Goal: Task Accomplishment & Management: Manage account settings

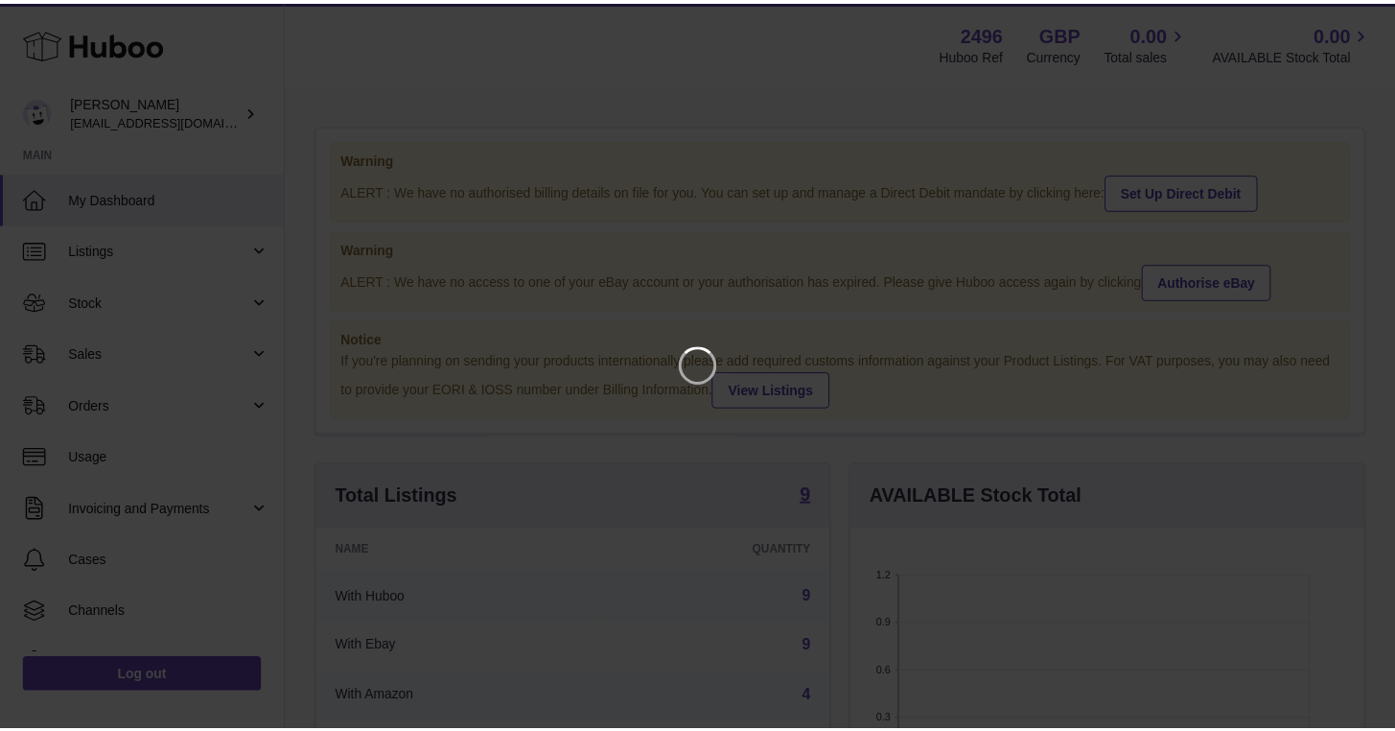
scroll to position [299, 519]
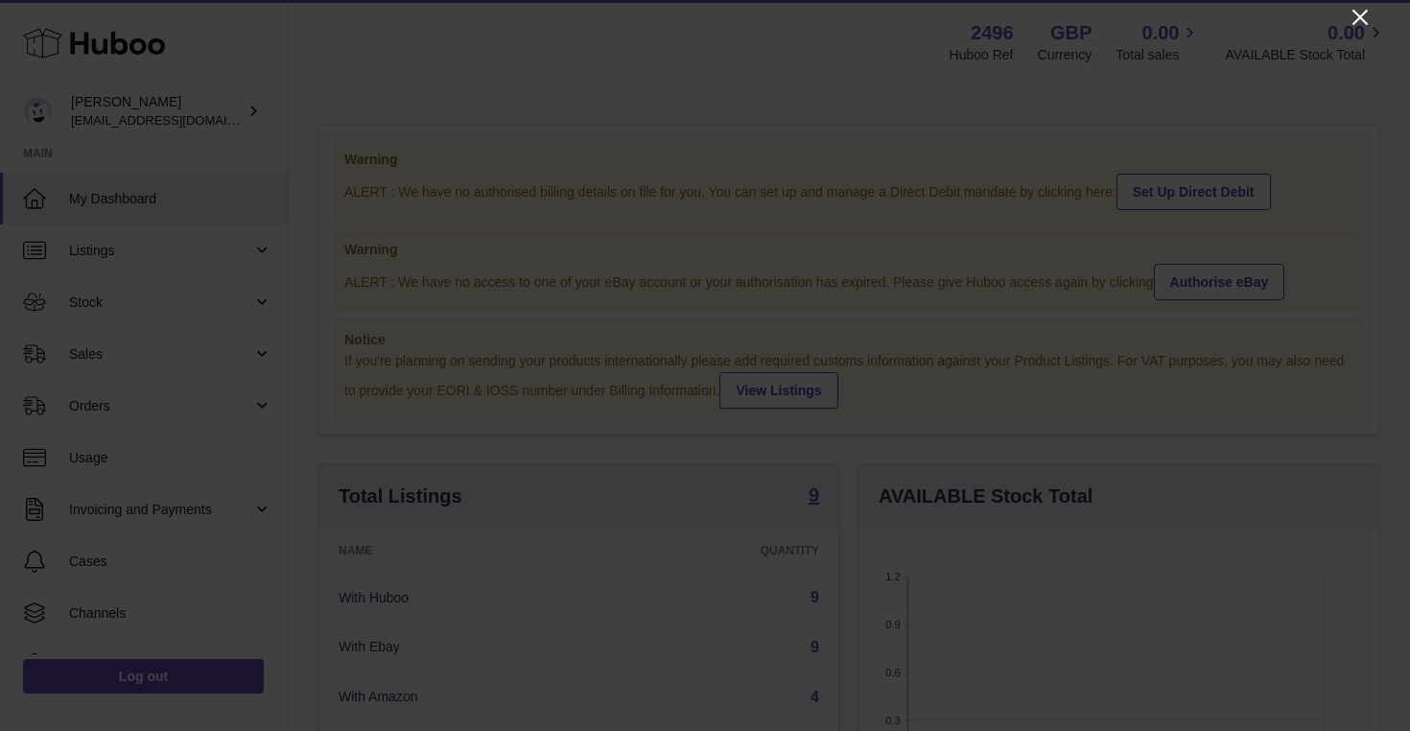
click at [1360, 22] on icon "Close" at bounding box center [1359, 17] width 23 height 23
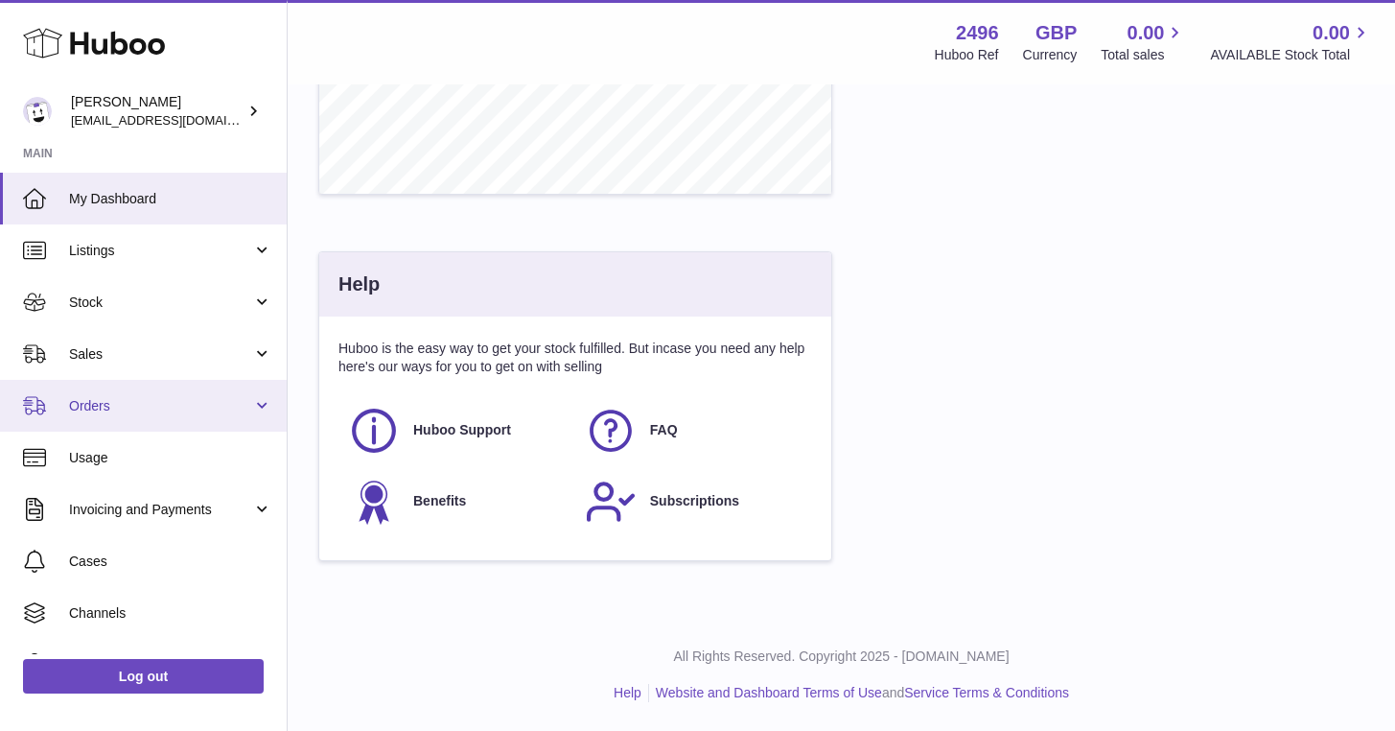
scroll to position [88, 0]
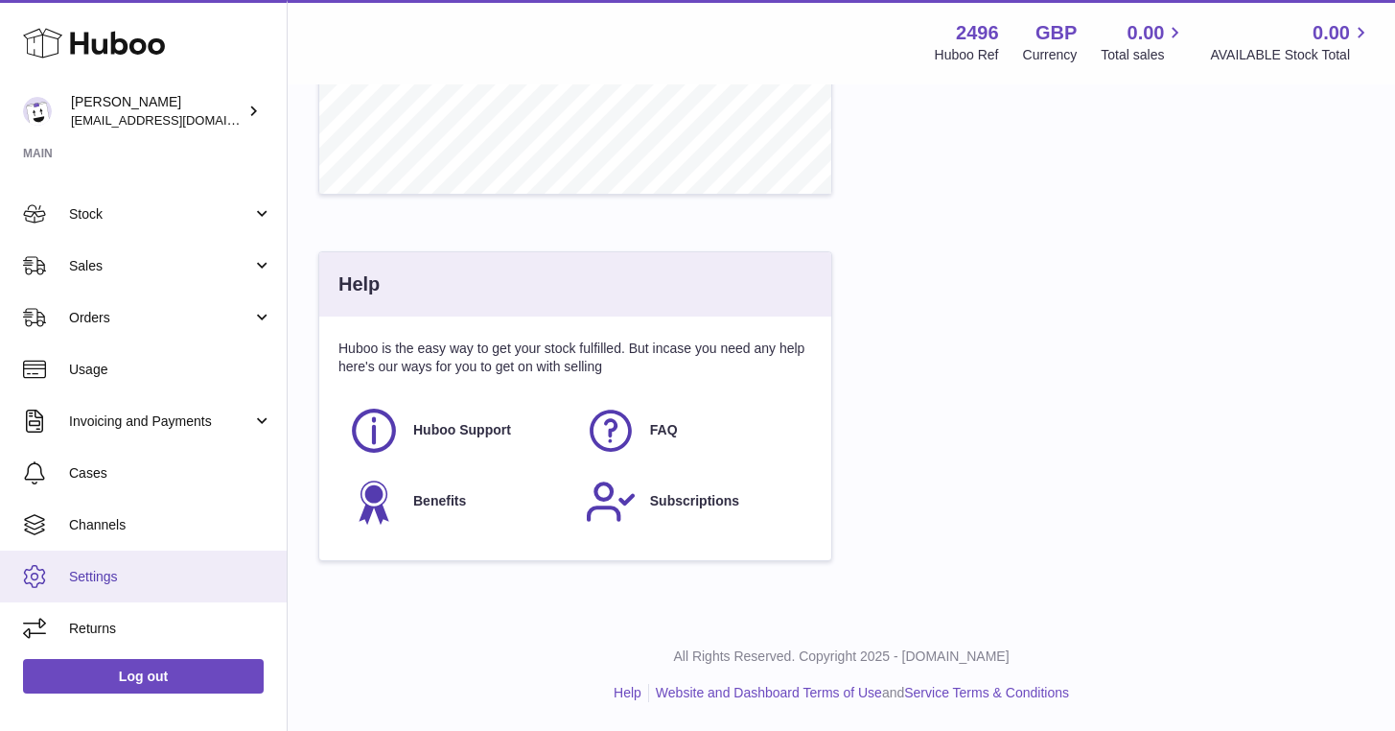
click at [113, 568] on span "Settings" at bounding box center [170, 577] width 203 height 18
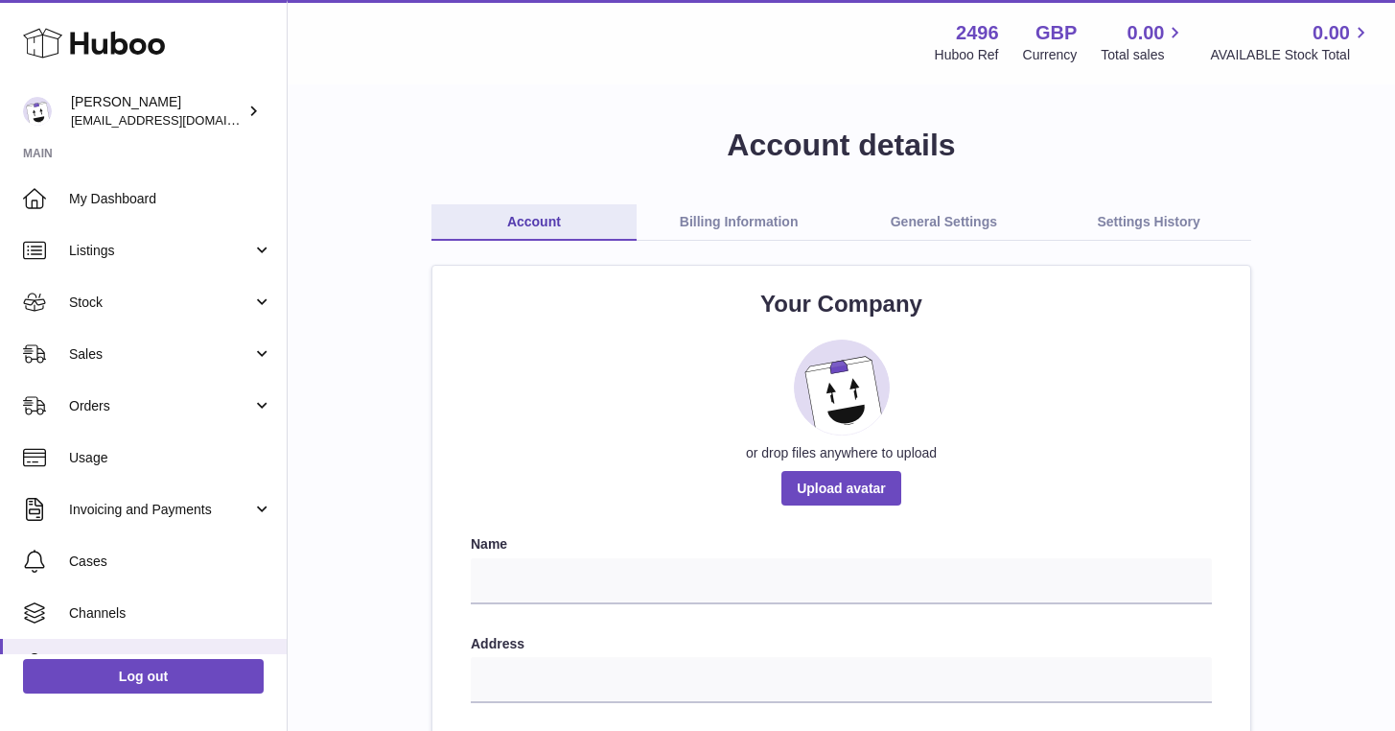
click at [951, 230] on link "General Settings" at bounding box center [944, 222] width 205 height 36
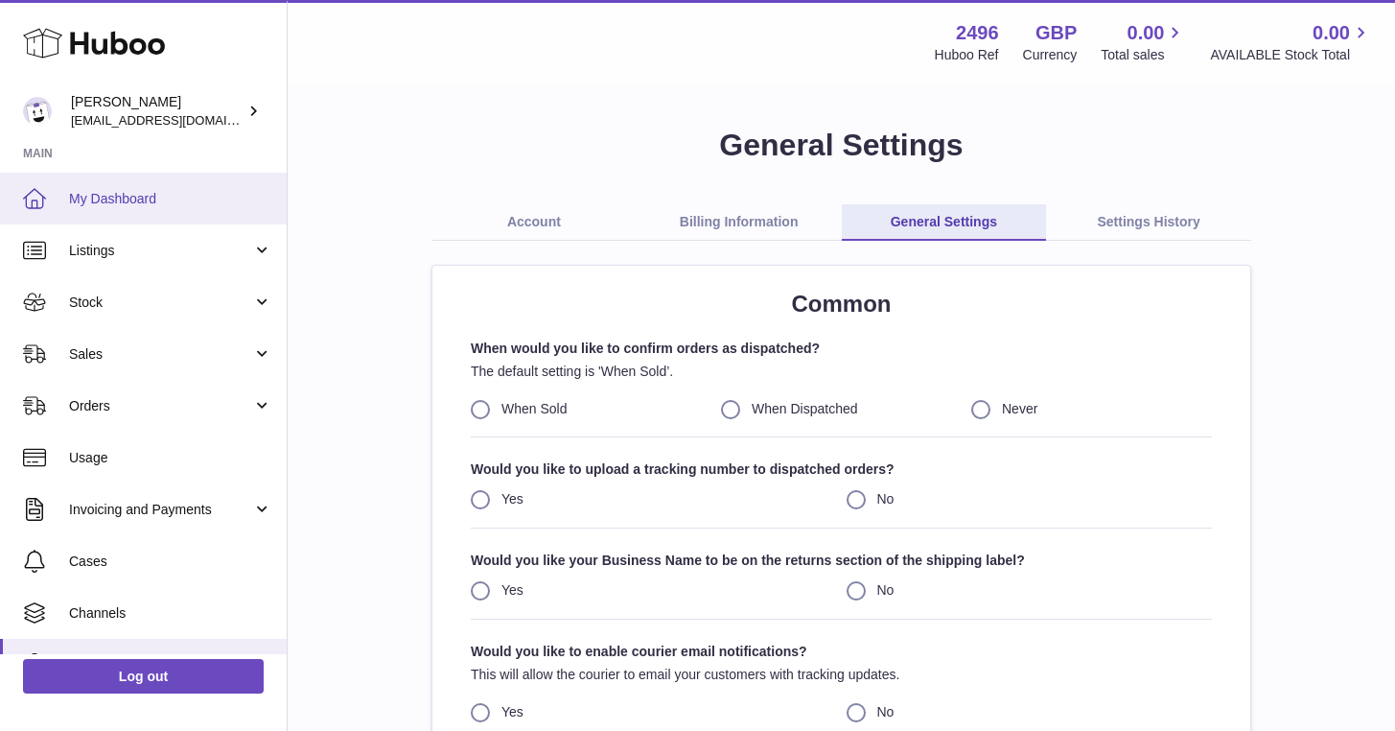
scroll to position [88, 0]
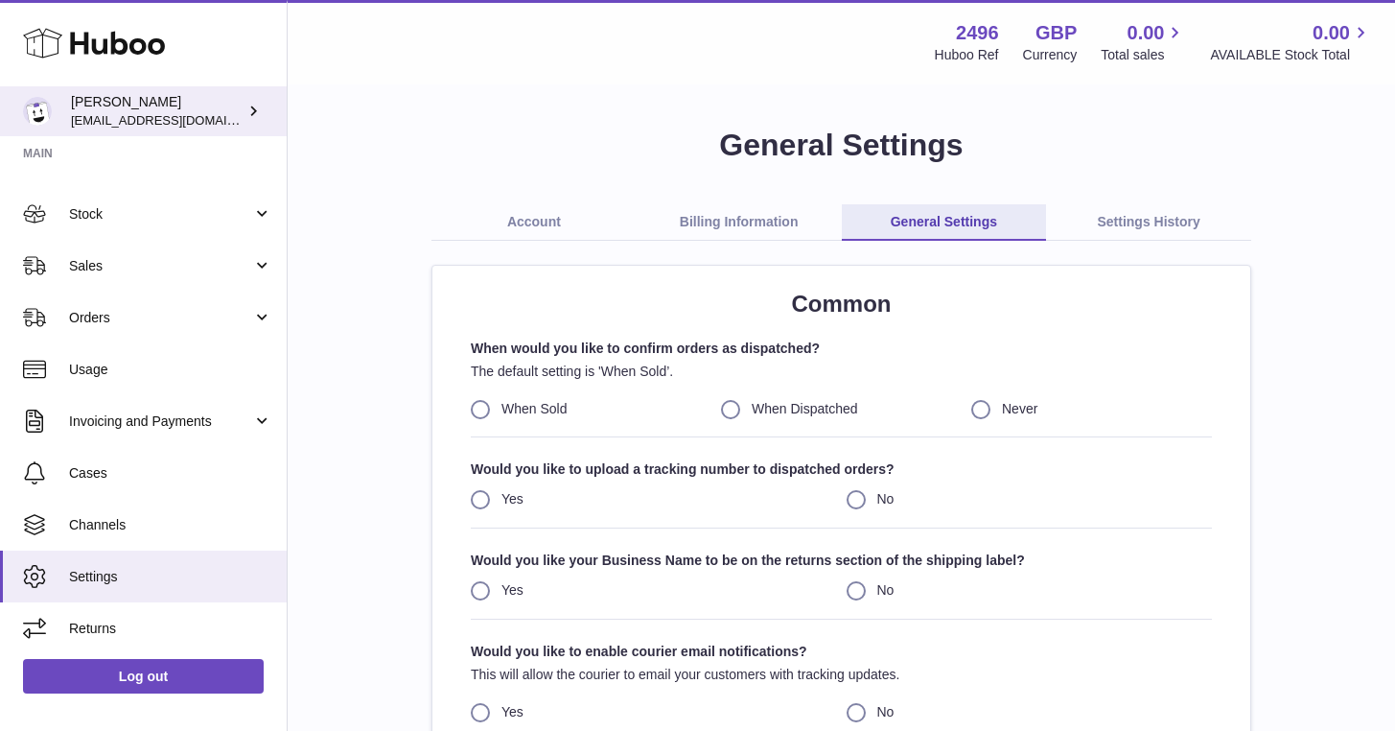
click at [108, 123] on span "[EMAIL_ADDRESS][DOMAIN_NAME]" at bounding box center [176, 119] width 211 height 15
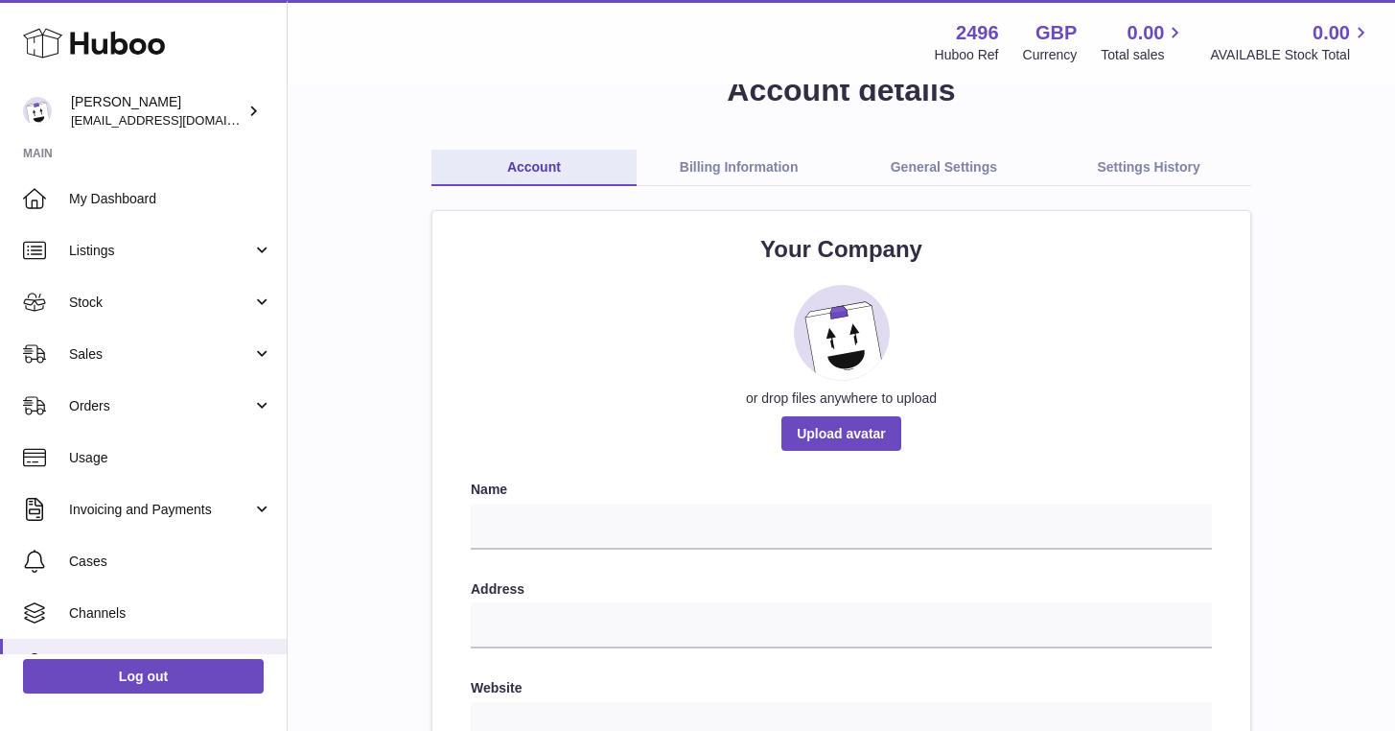
scroll to position [48, 0]
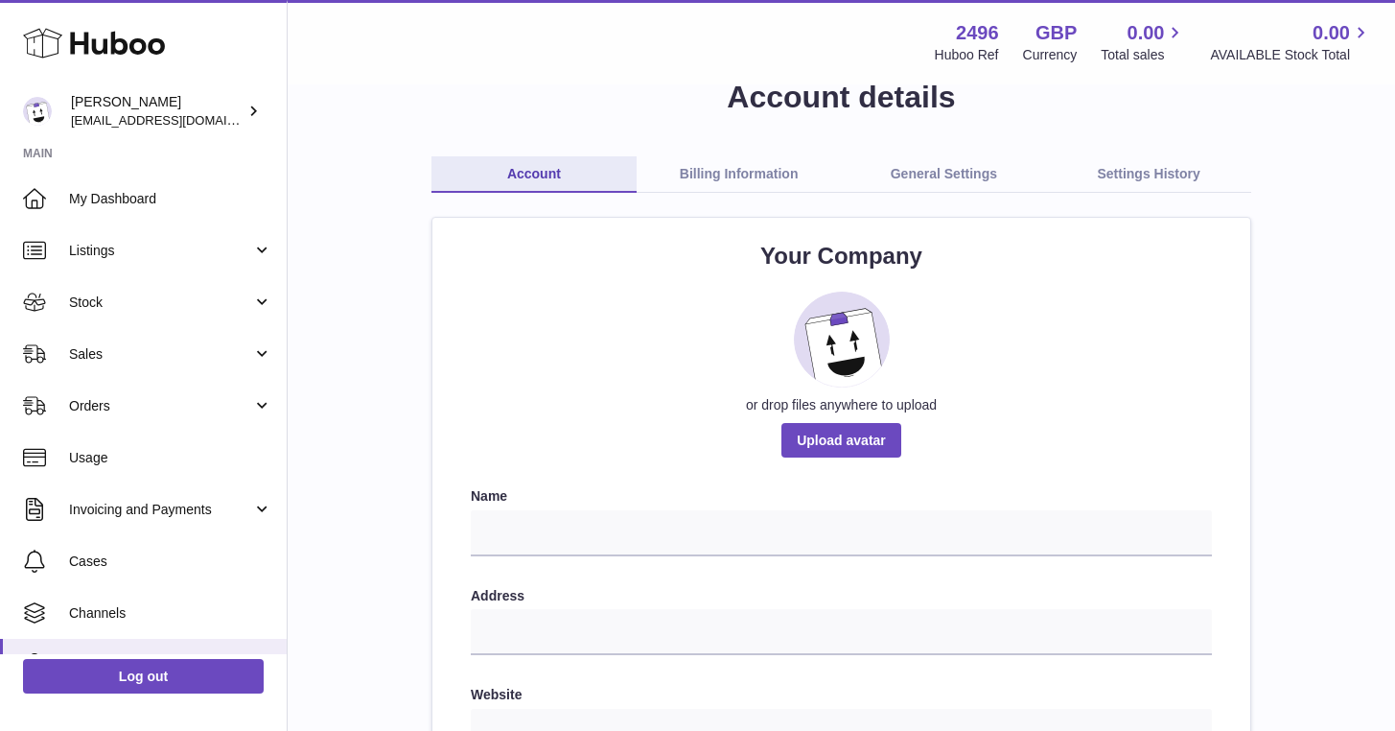
click at [976, 180] on link "General Settings" at bounding box center [944, 174] width 205 height 36
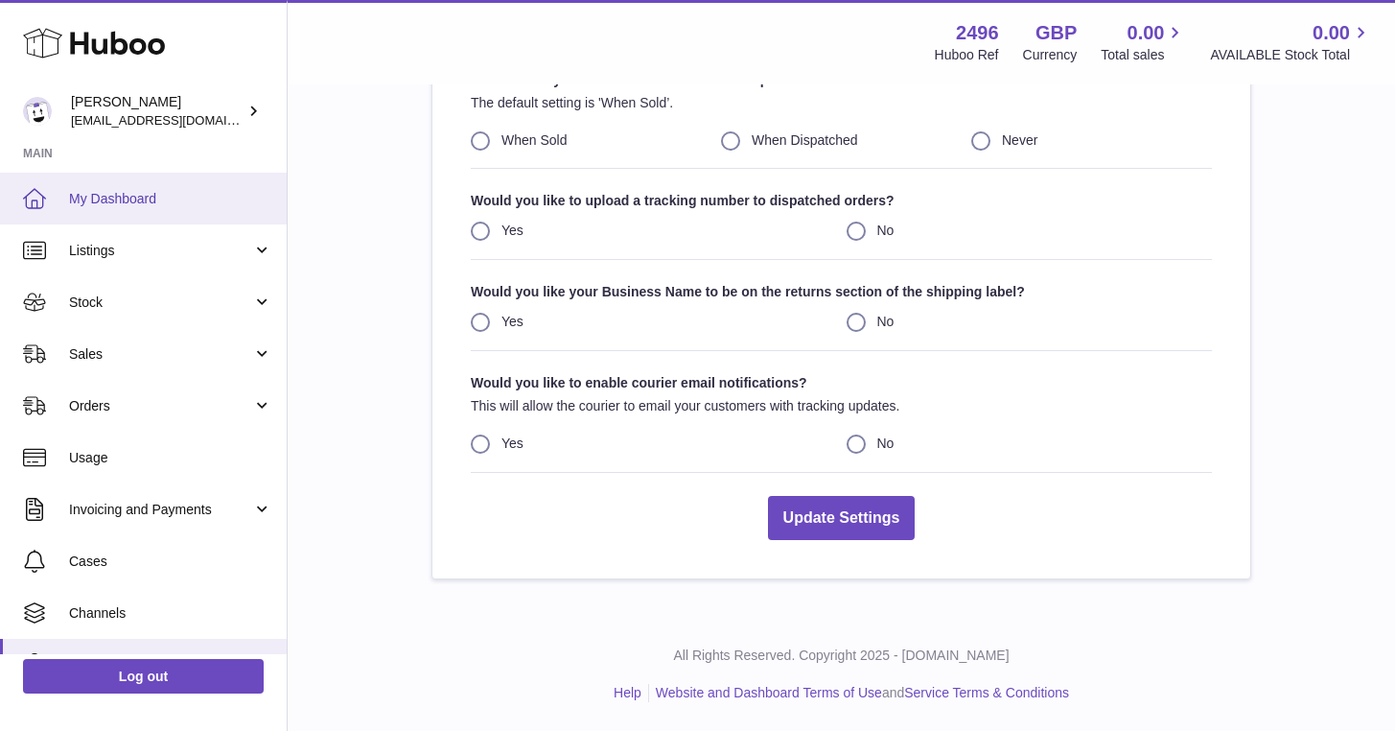
click at [124, 221] on link "My Dashboard" at bounding box center [143, 199] width 287 height 52
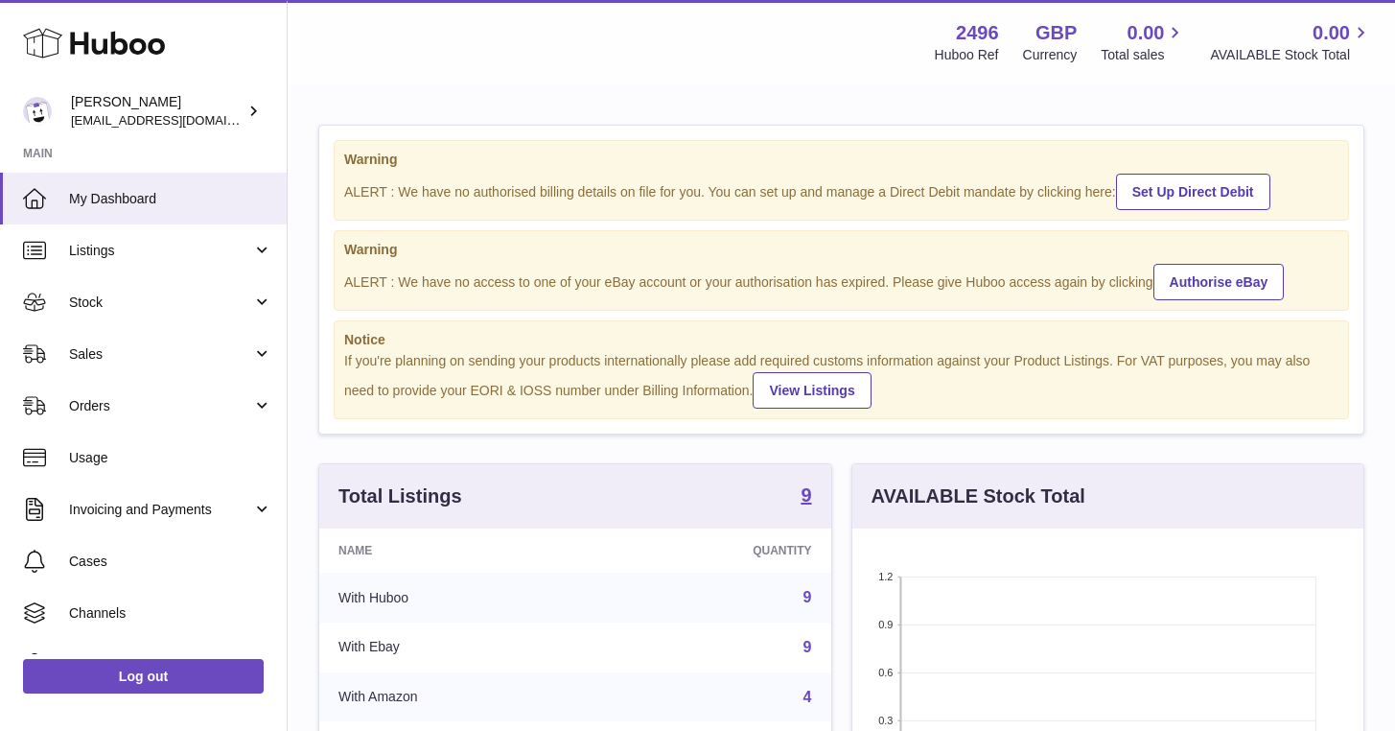
scroll to position [299, 511]
click at [59, 562] on link "Cases" at bounding box center [143, 561] width 287 height 52
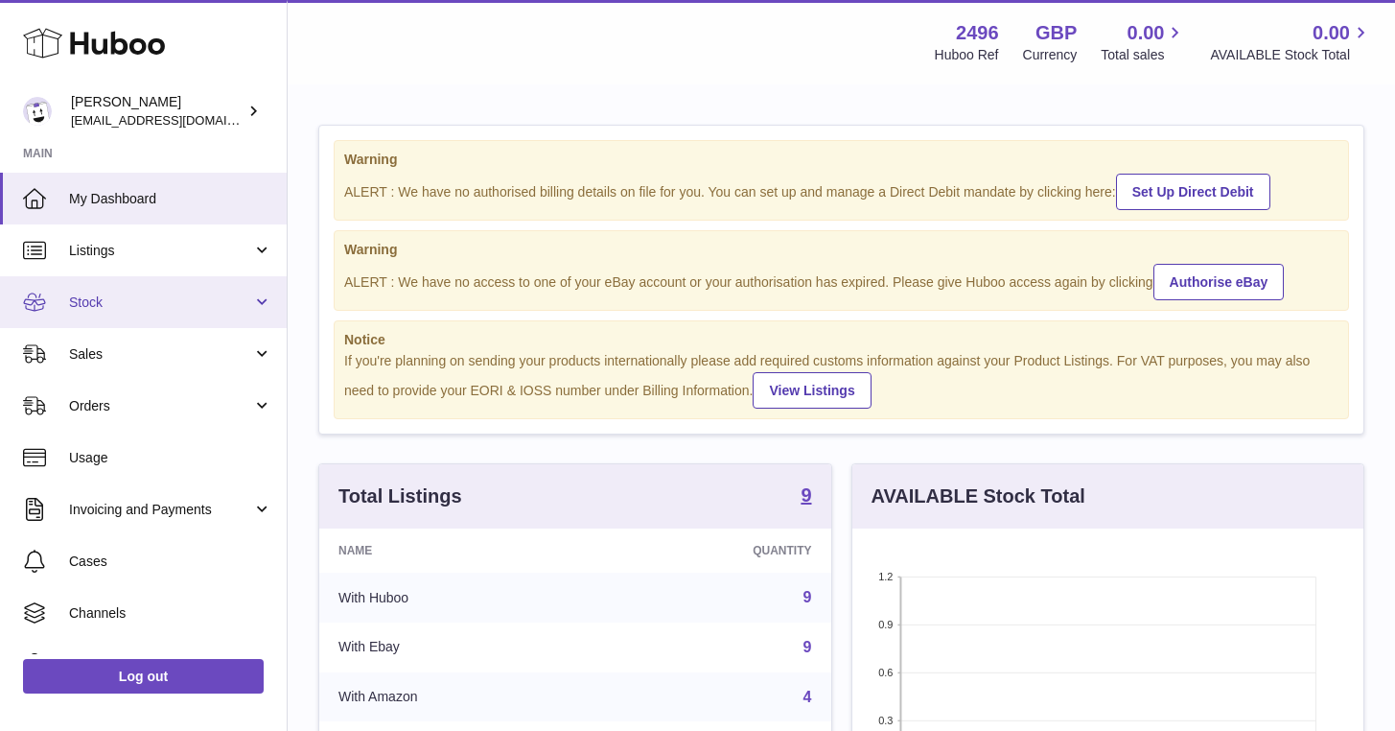
click at [138, 307] on span "Stock" at bounding box center [160, 302] width 183 height 18
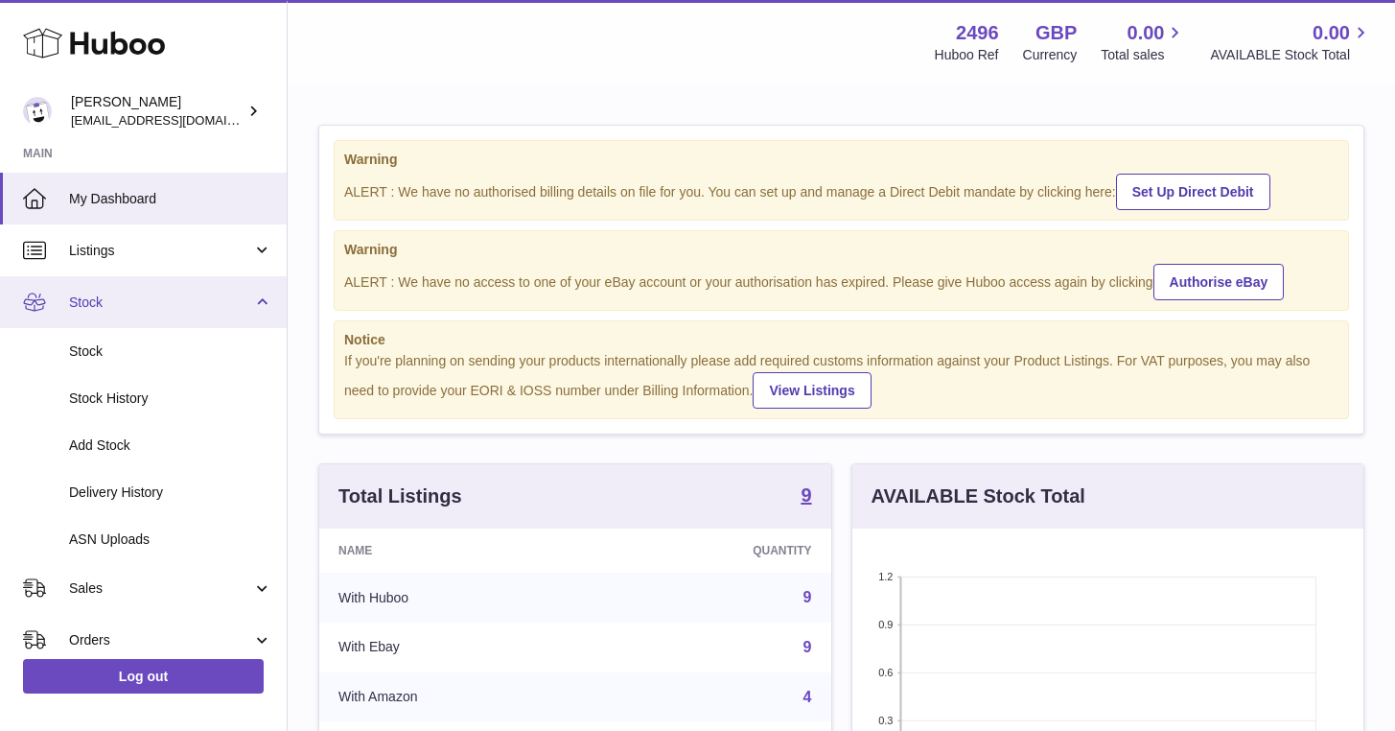
click at [138, 307] on span "Stock" at bounding box center [160, 302] width 183 height 18
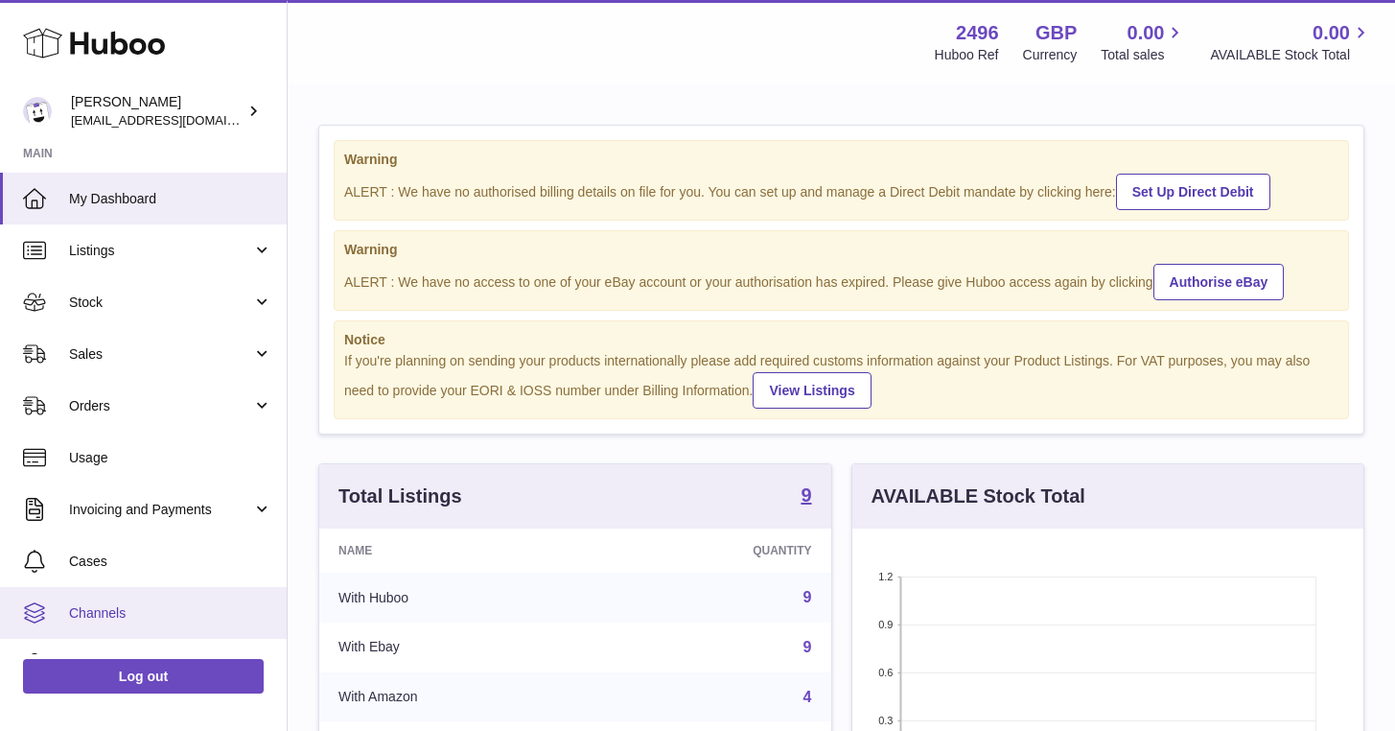
scroll to position [88, 0]
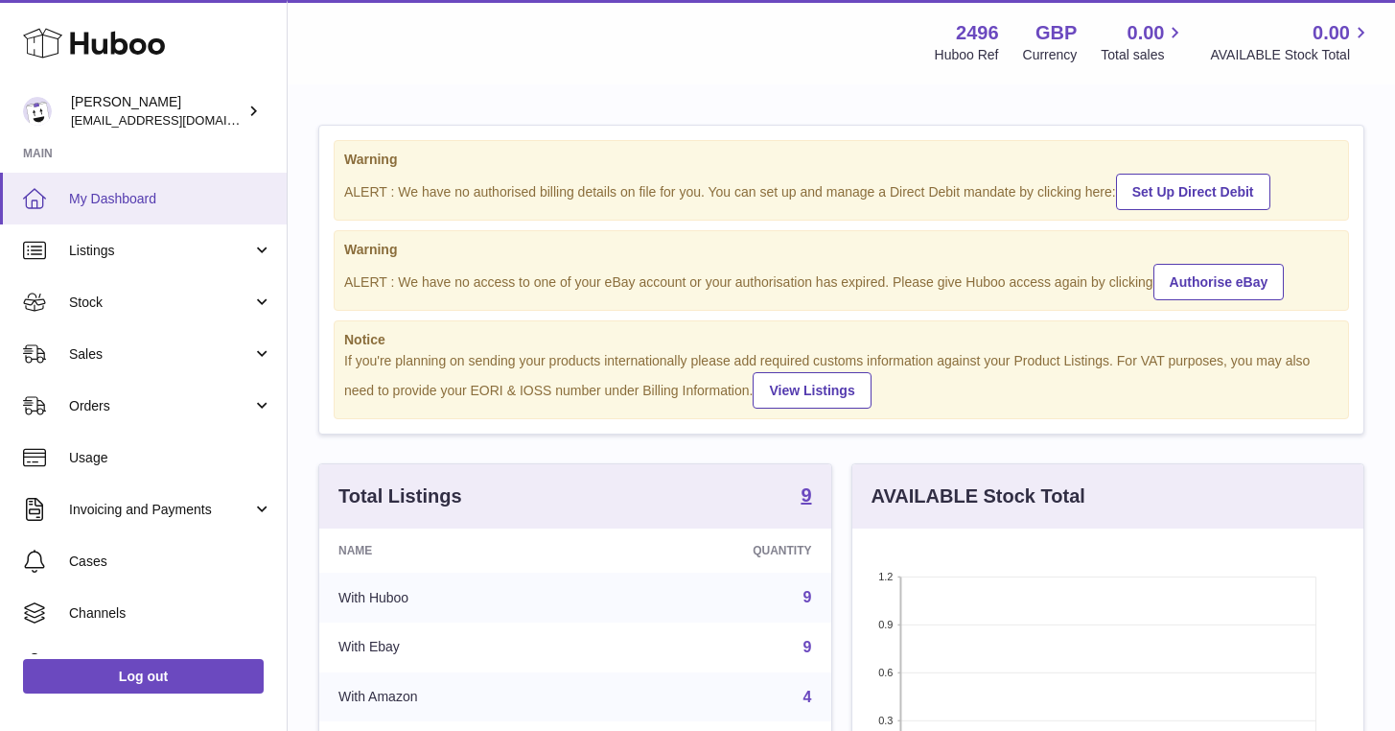
scroll to position [88, 0]
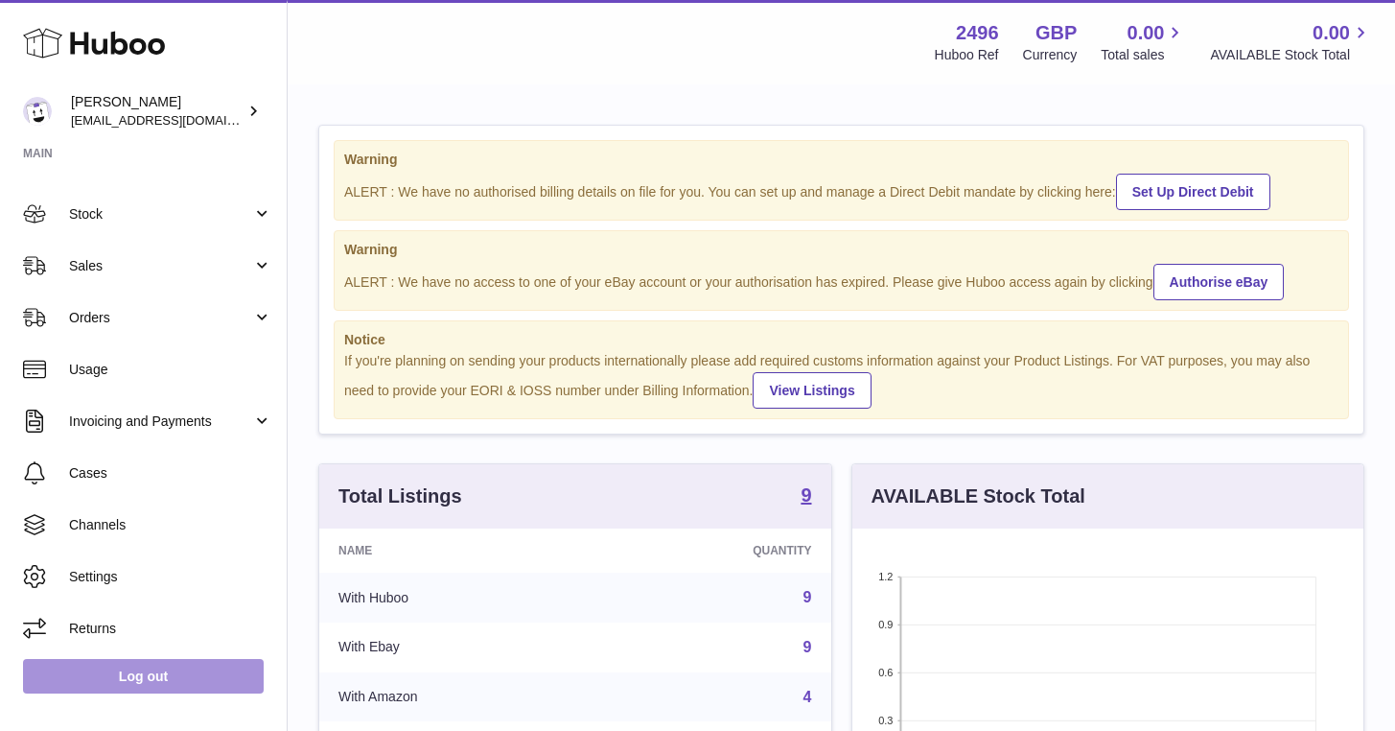
click at [121, 668] on link "Log out" at bounding box center [143, 676] width 241 height 35
